Goal: Information Seeking & Learning: Learn about a topic

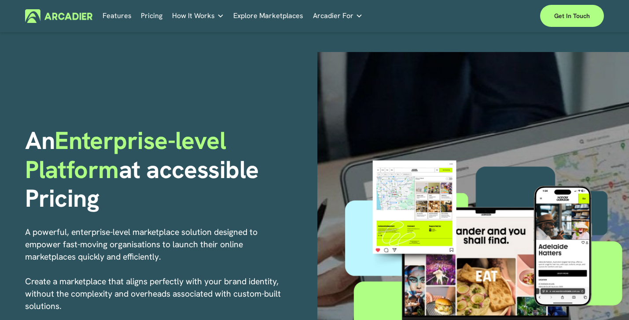
click at [117, 18] on link "Features" at bounding box center [117, 16] width 29 height 14
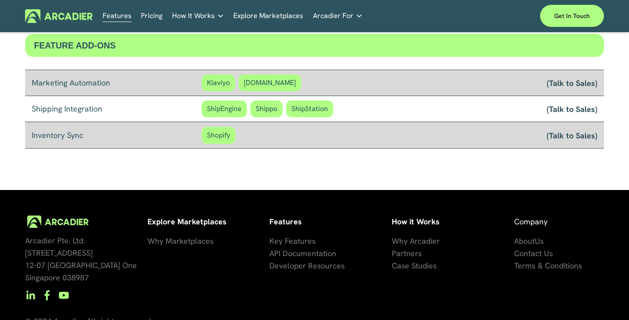
scroll to position [783, 0]
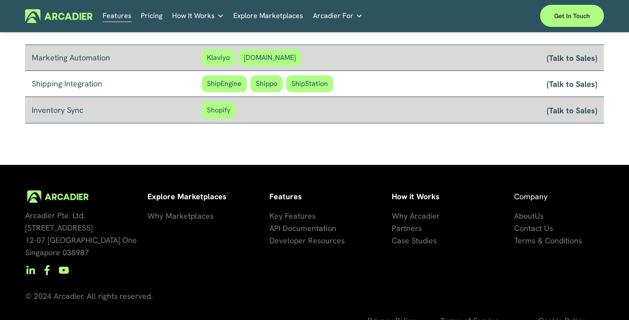
click at [292, 211] on span "Key Features" at bounding box center [293, 216] width 46 height 10
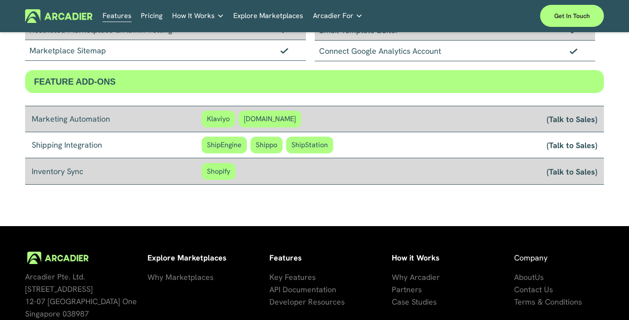
scroll to position [783, 0]
